Goal: Find specific page/section: Find specific page/section

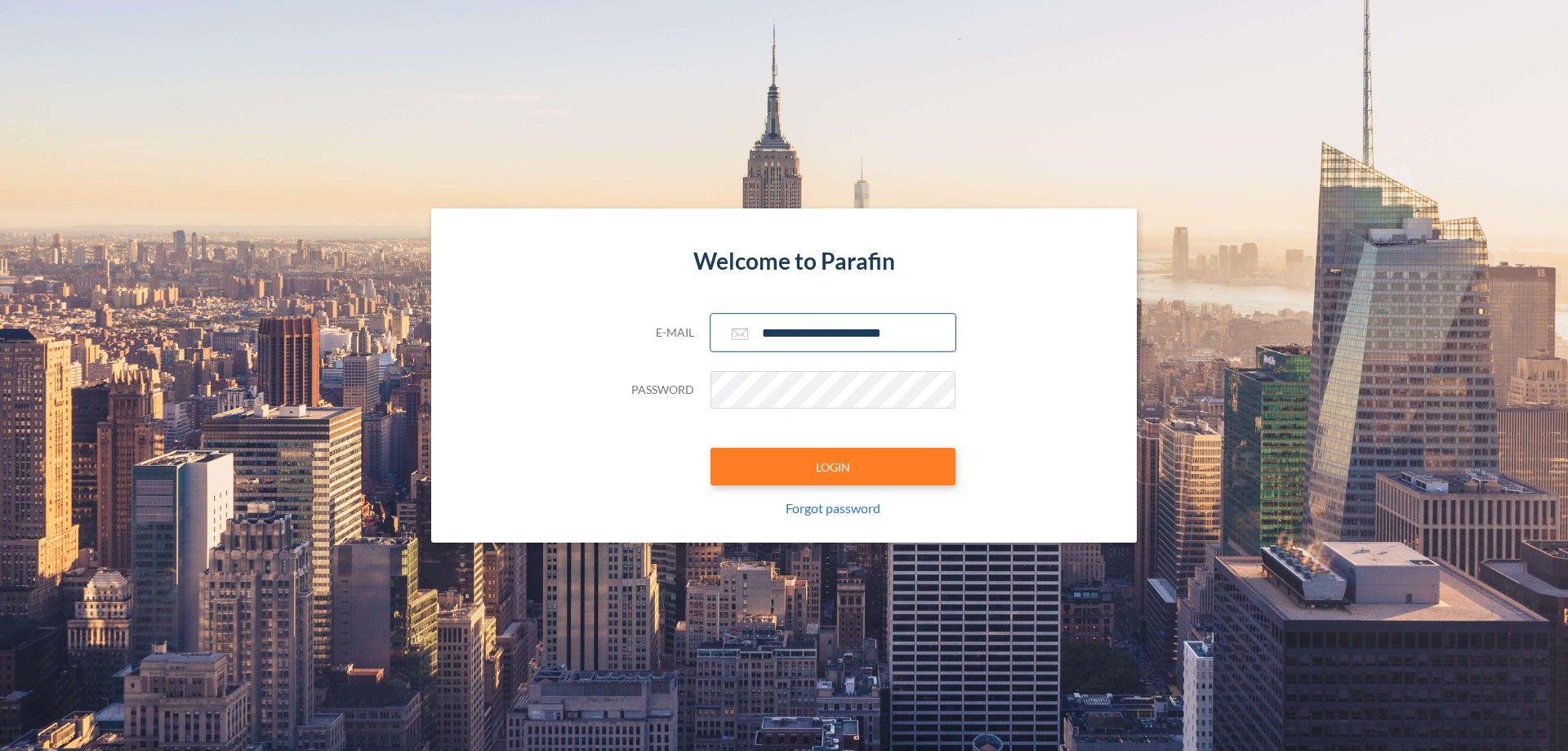
type input "**********"
click at [833, 466] on button "LOGIN" at bounding box center [833, 466] width 245 height 37
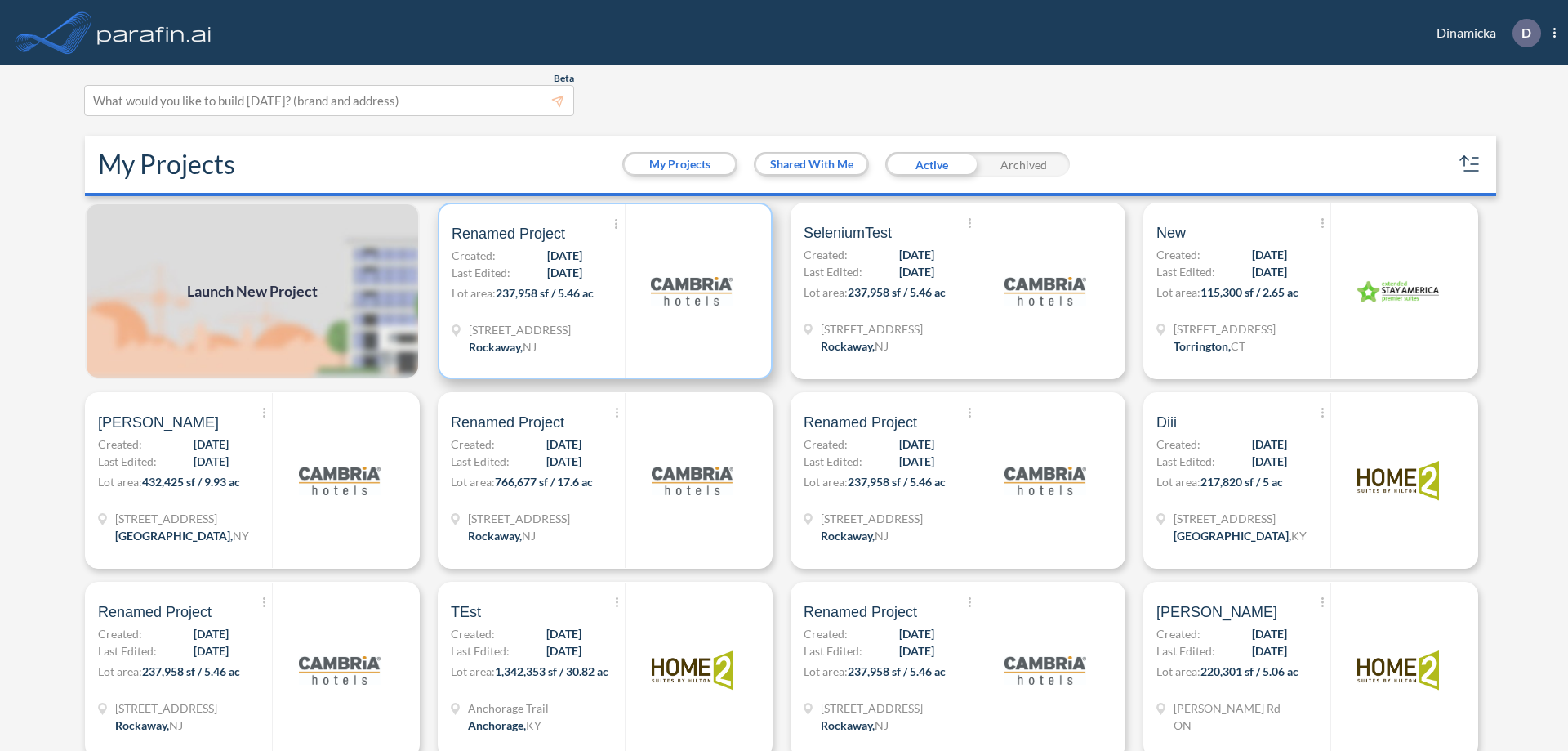
scroll to position [4, 0]
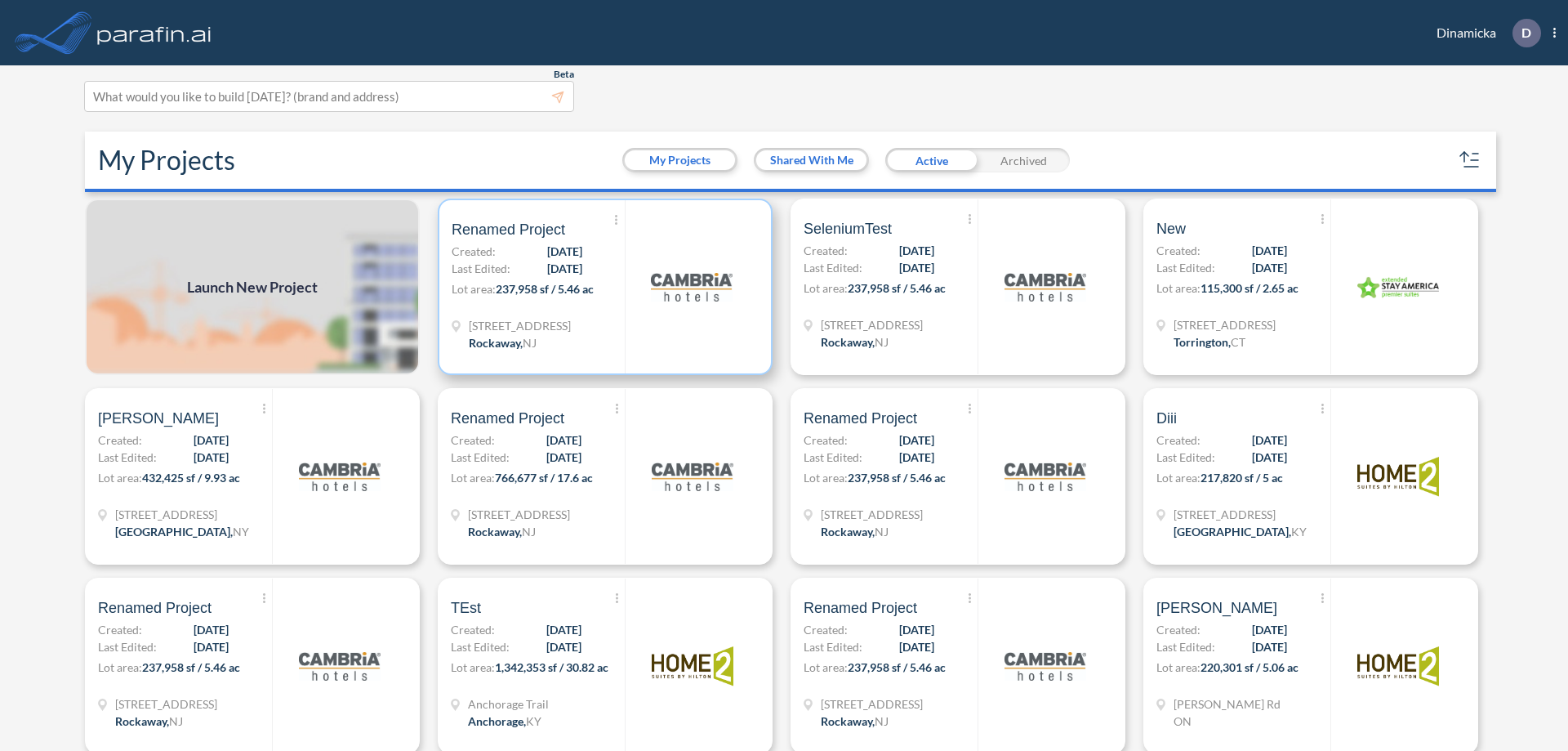
click at [602, 287] on p "Lot area: 237,958 sf / 5.46 ac" at bounding box center [537, 292] width 173 height 23
